Goal: Transaction & Acquisition: Subscribe to service/newsletter

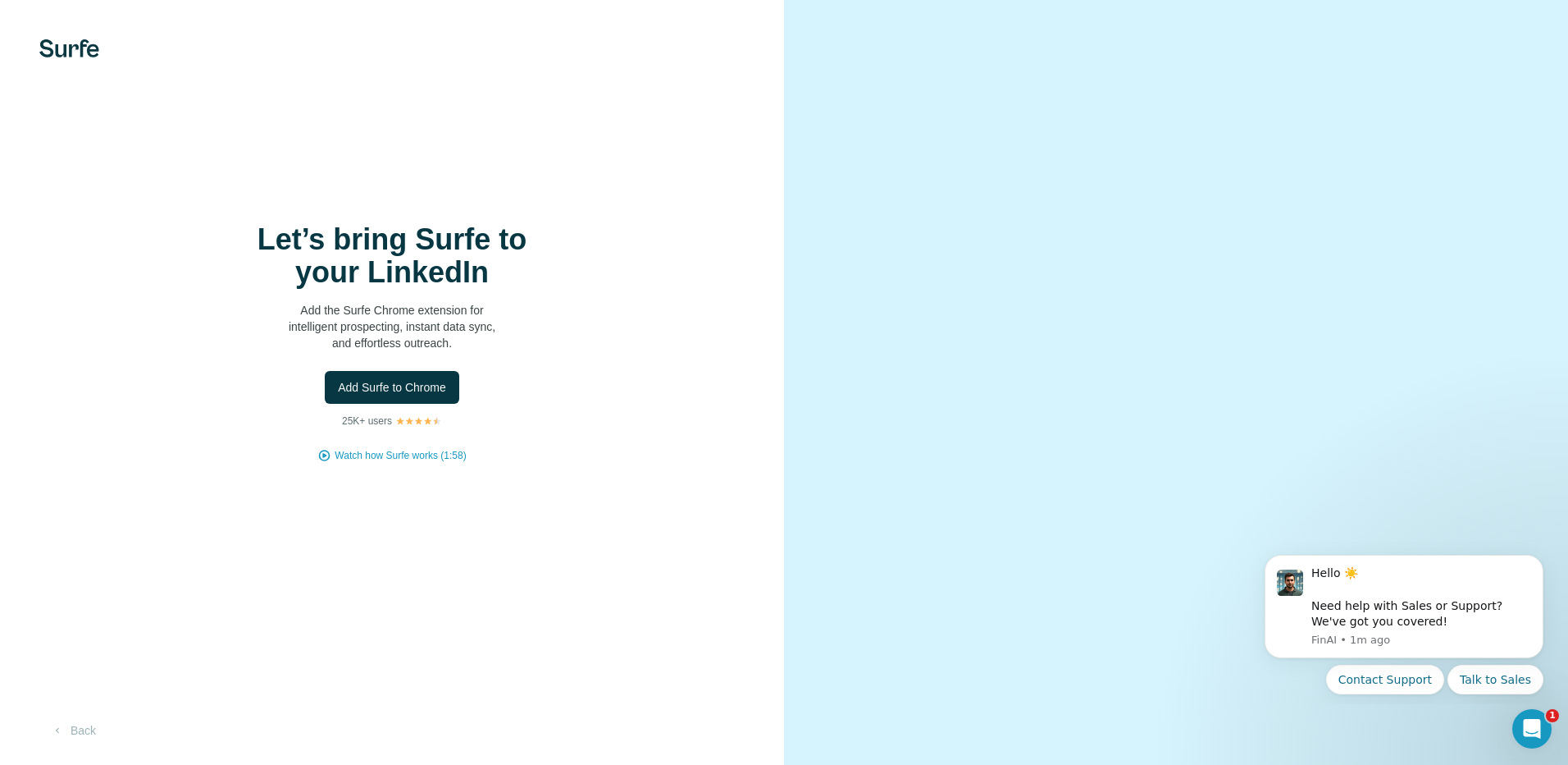
click at [73, 50] on img at bounding box center [69, 48] width 60 height 18
click at [95, 732] on button "Back" at bounding box center [73, 730] width 68 height 30
click at [76, 726] on button "Back" at bounding box center [73, 730] width 68 height 30
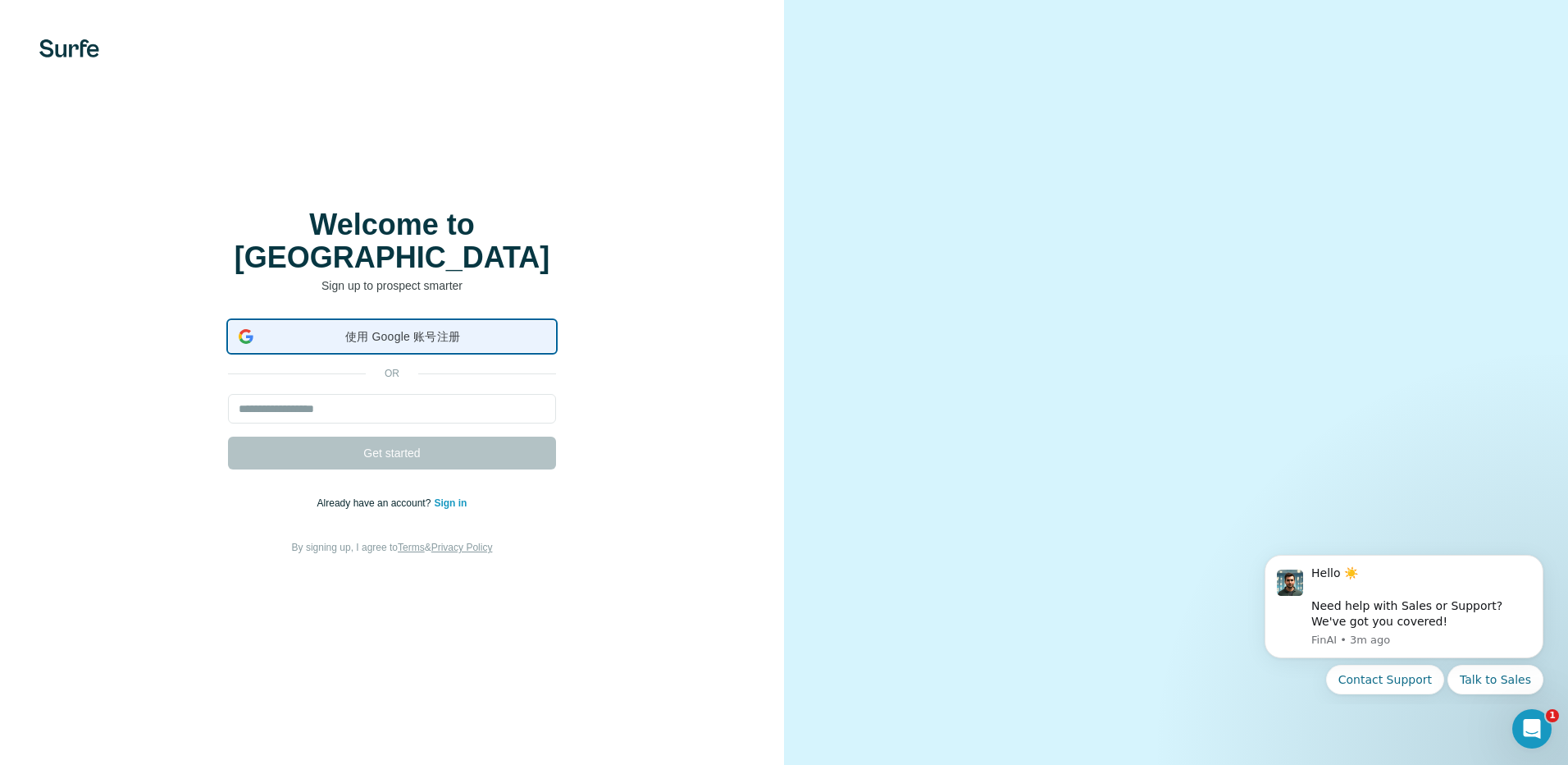
click at [410, 328] on span "使用 Google 账号注册" at bounding box center [402, 336] width 286 height 17
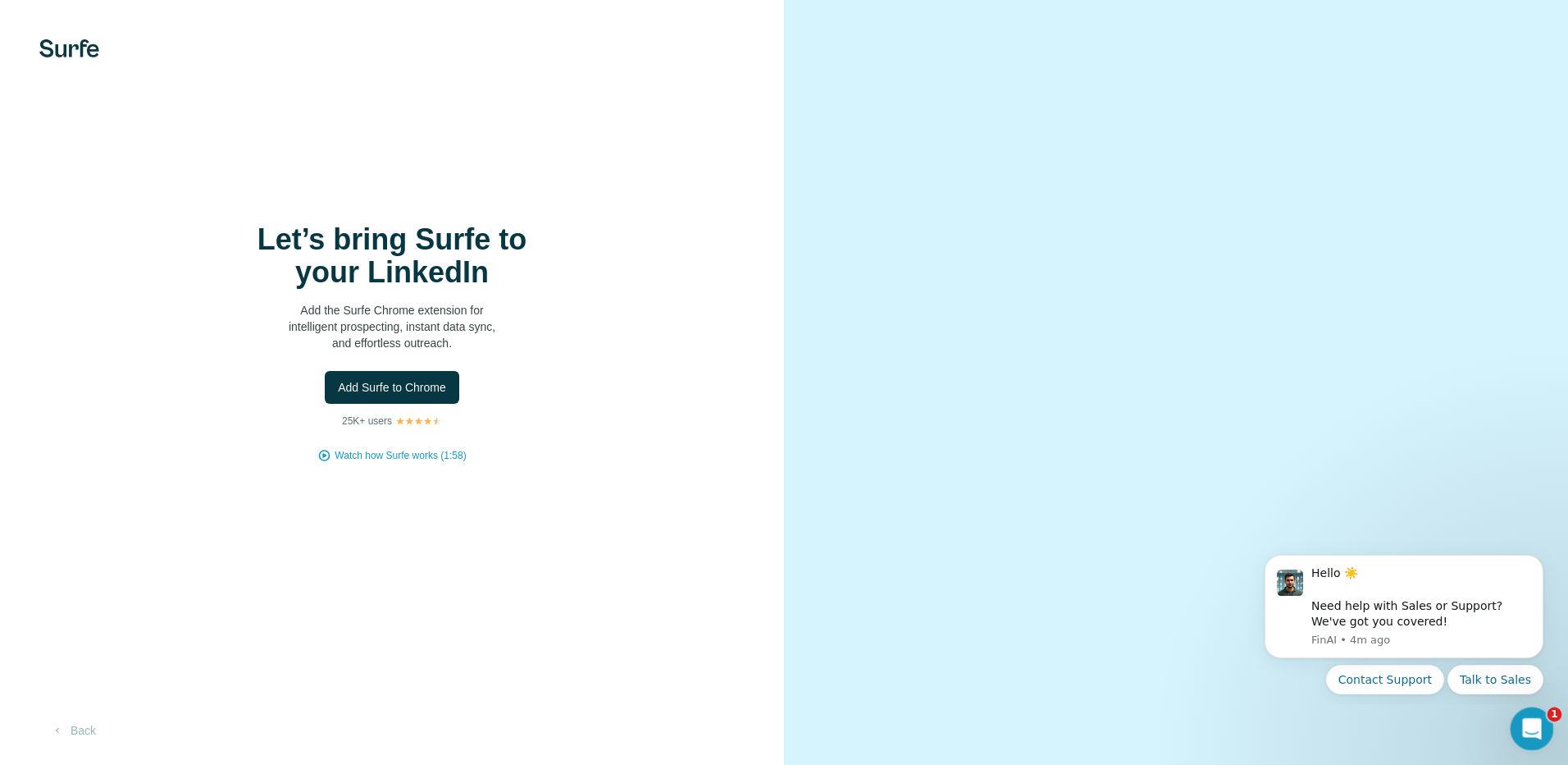
click at [1539, 728] on div "Open Intercom Messenger" at bounding box center [1529, 725] width 54 height 54
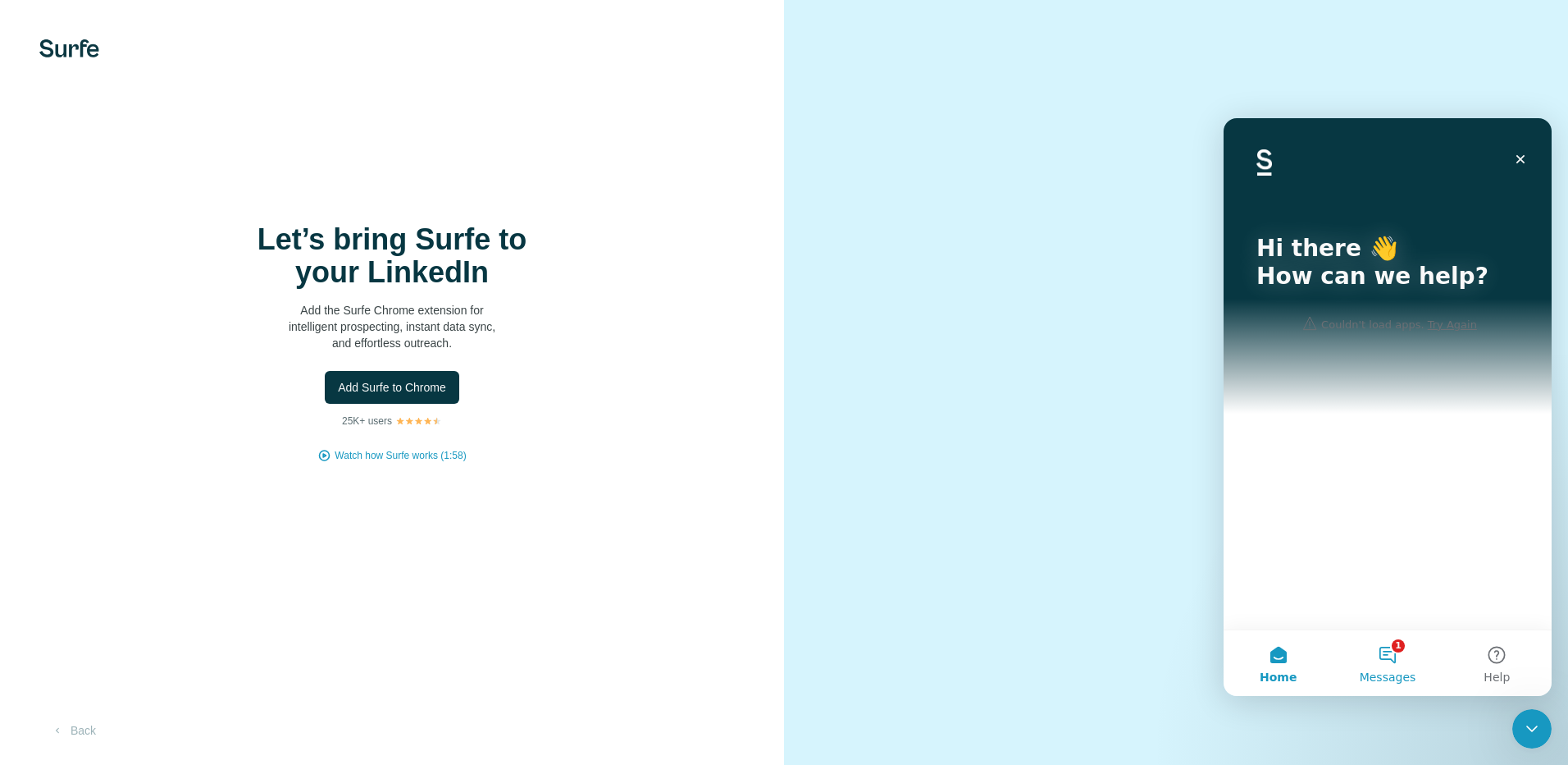
click at [1395, 673] on span "Messages" at bounding box center [1387, 677] width 56 height 12
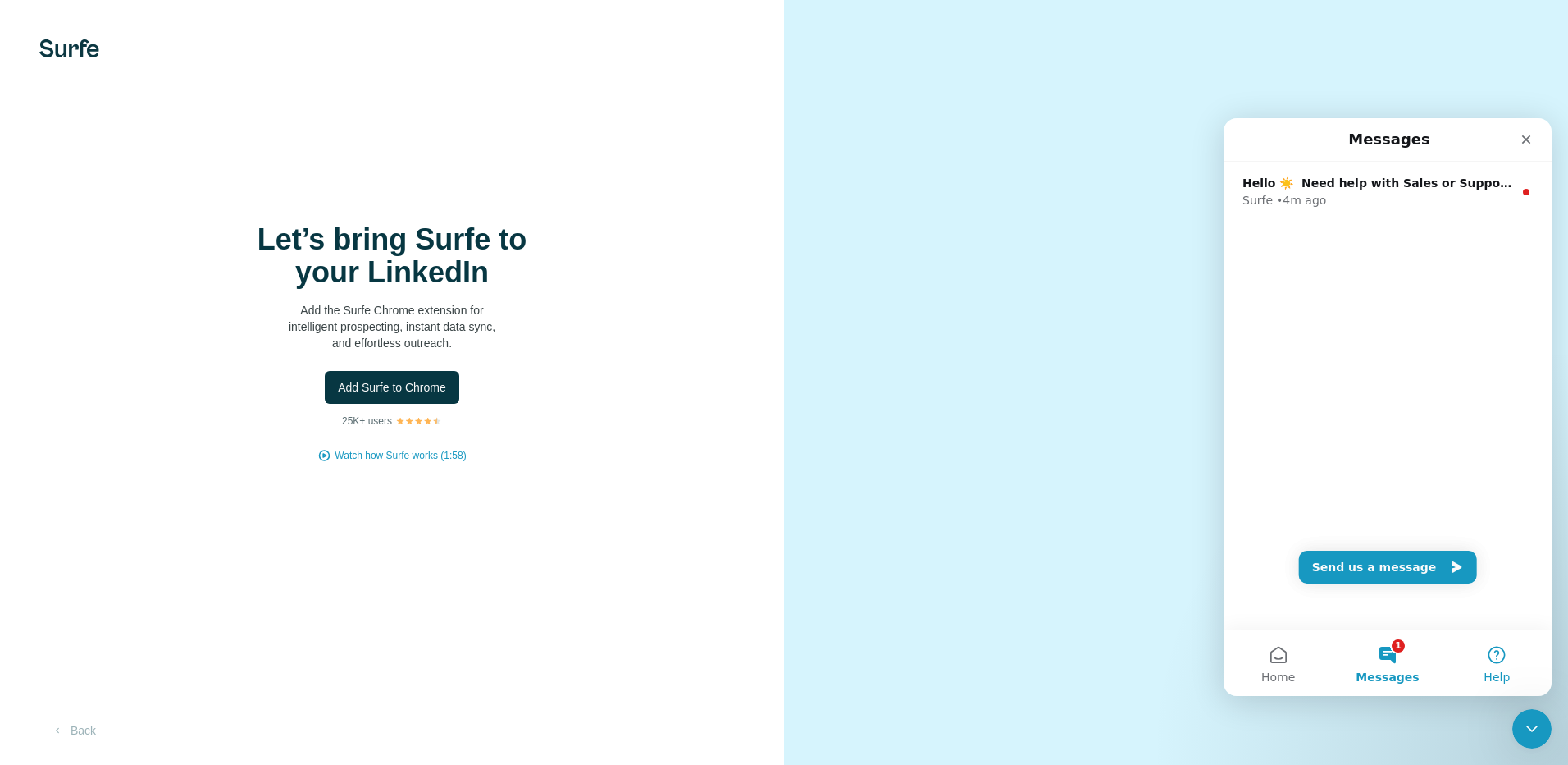
click at [1483, 645] on button "Help" at bounding box center [1497, 663] width 109 height 65
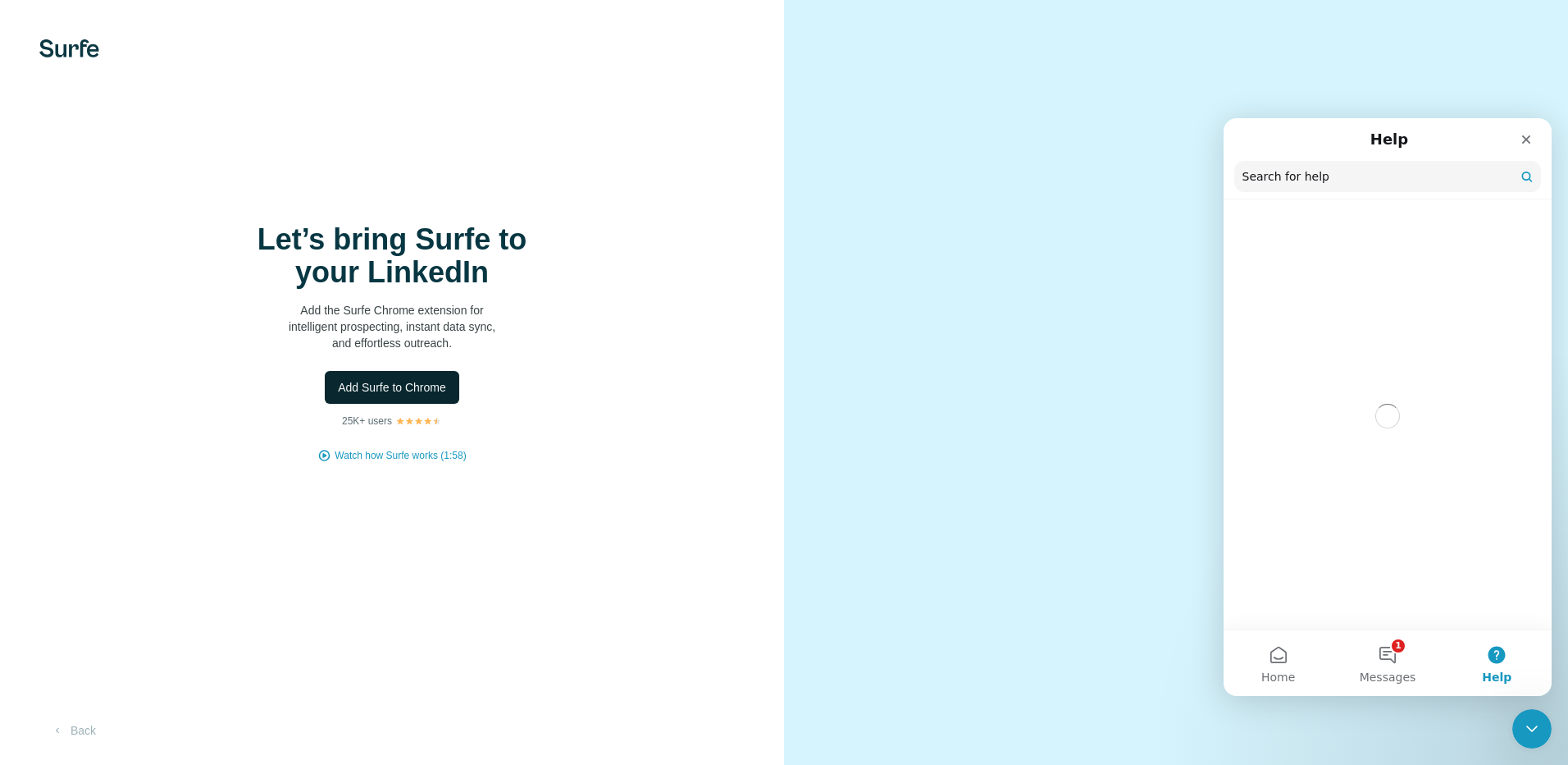
click at [413, 393] on span "Add Surfe to Chrome" at bounding box center [392, 387] width 109 height 17
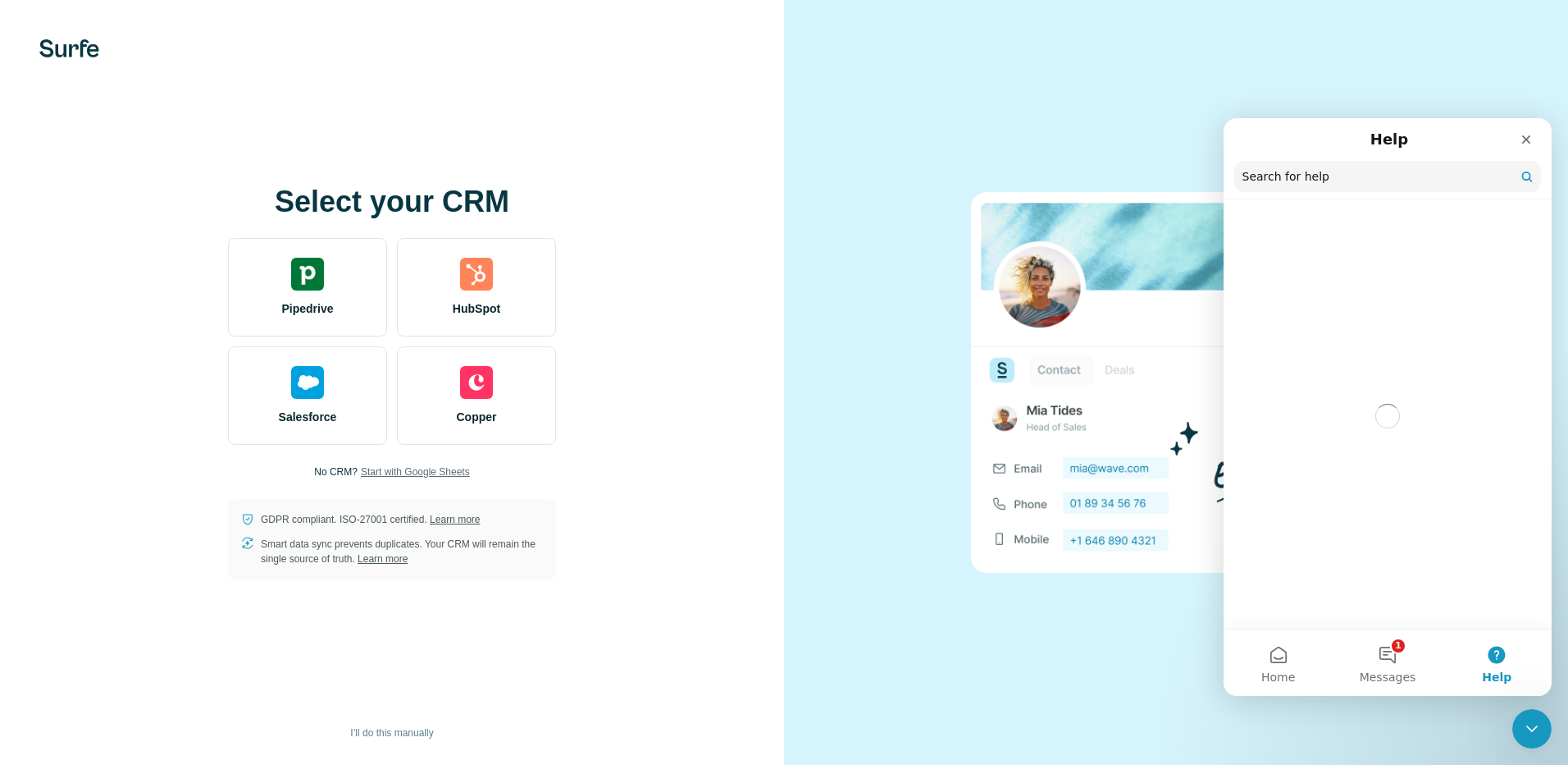
click at [445, 476] on span "Start with Google Sheets" at bounding box center [415, 471] width 109 height 15
